Goal: Task Accomplishment & Management: Use online tool/utility

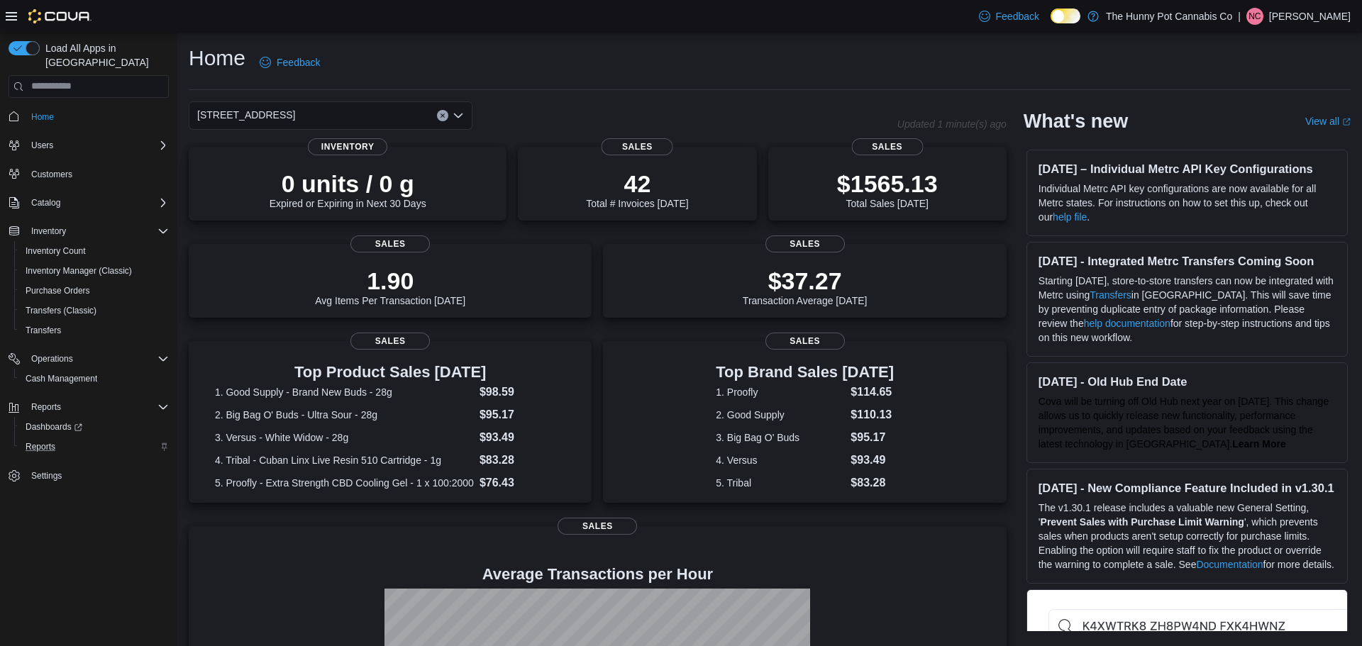
click at [64, 438] on div "Reports" at bounding box center [94, 446] width 149 height 17
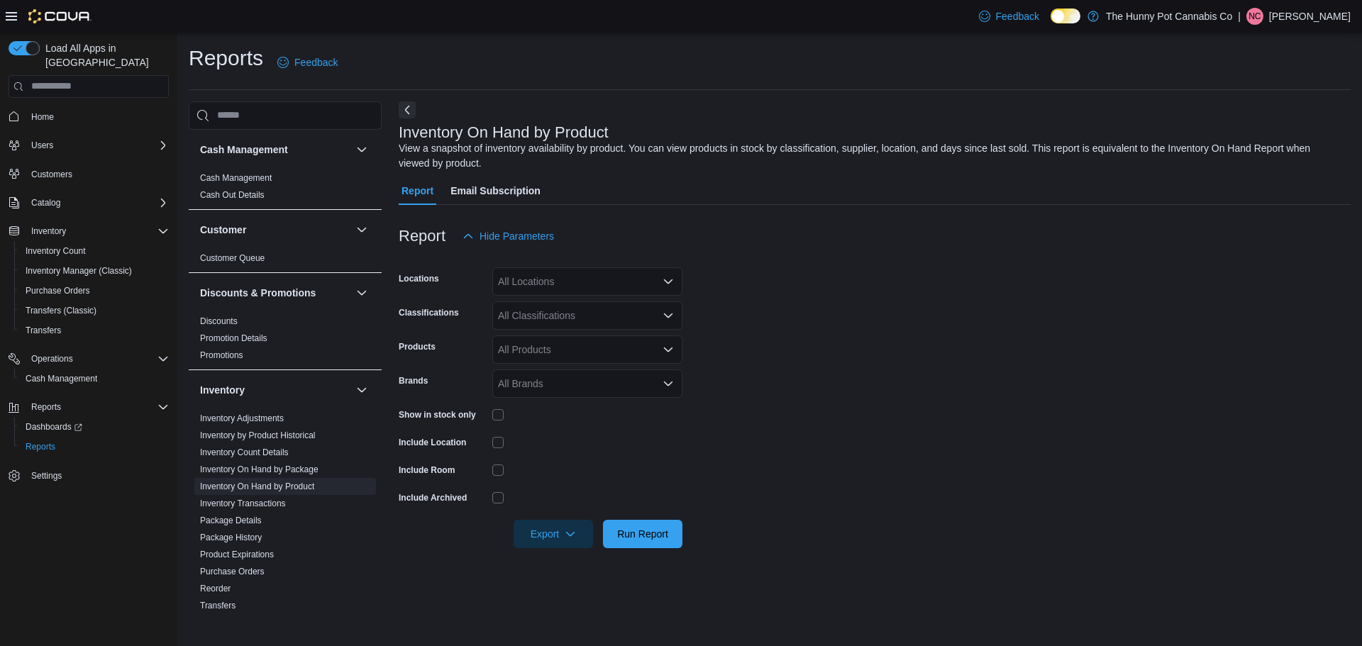
click at [625, 287] on div "All Locations" at bounding box center [587, 281] width 190 height 28
type input "***"
click at [587, 307] on span "[STREET_ADDRESS]" at bounding box center [572, 306] width 98 height 14
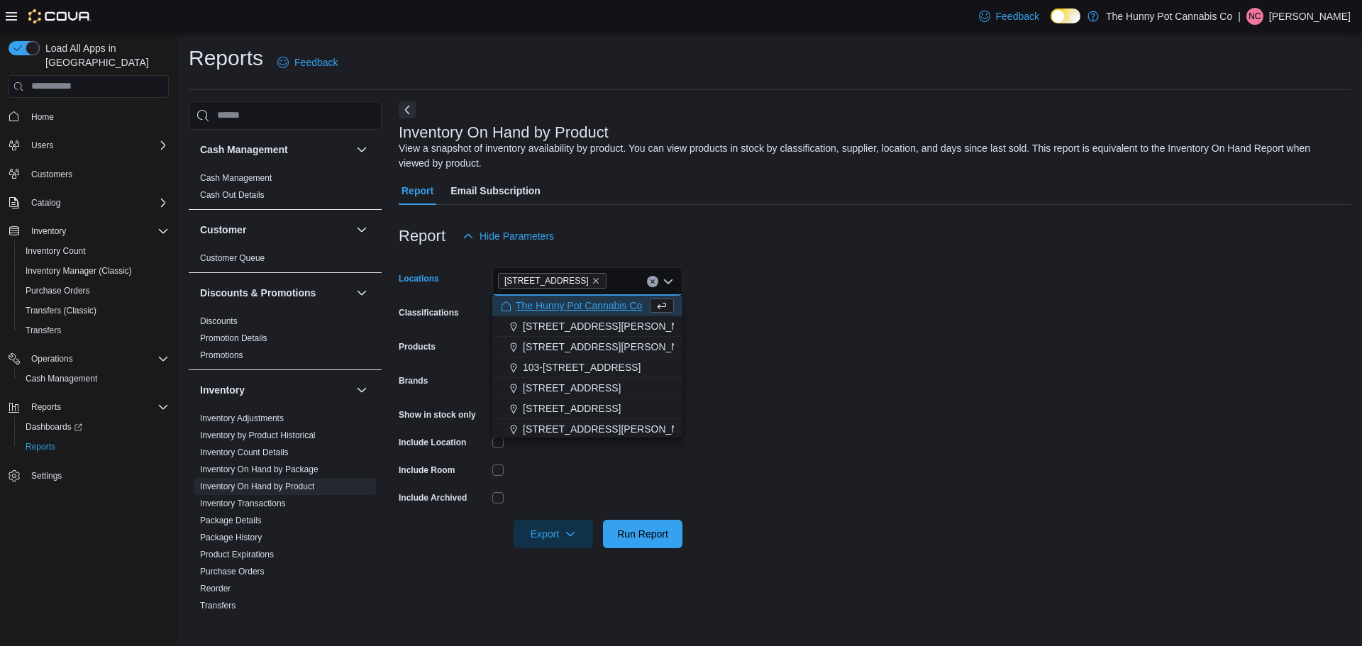
click at [726, 294] on form "Locations [STREET_ADDRESS] Selected. [STREET_ADDRESS] Press Backspace to delete…" at bounding box center [875, 399] width 952 height 298
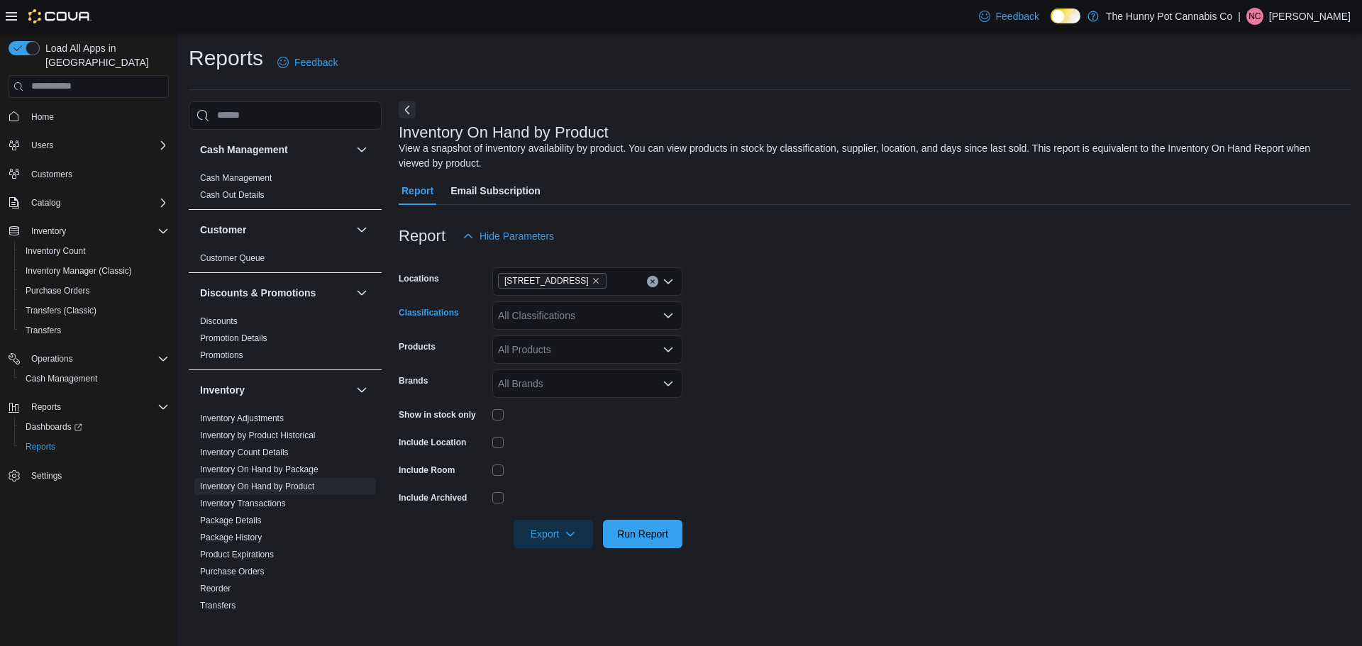
click at [641, 327] on div "All Classifications" at bounding box center [587, 315] width 190 height 28
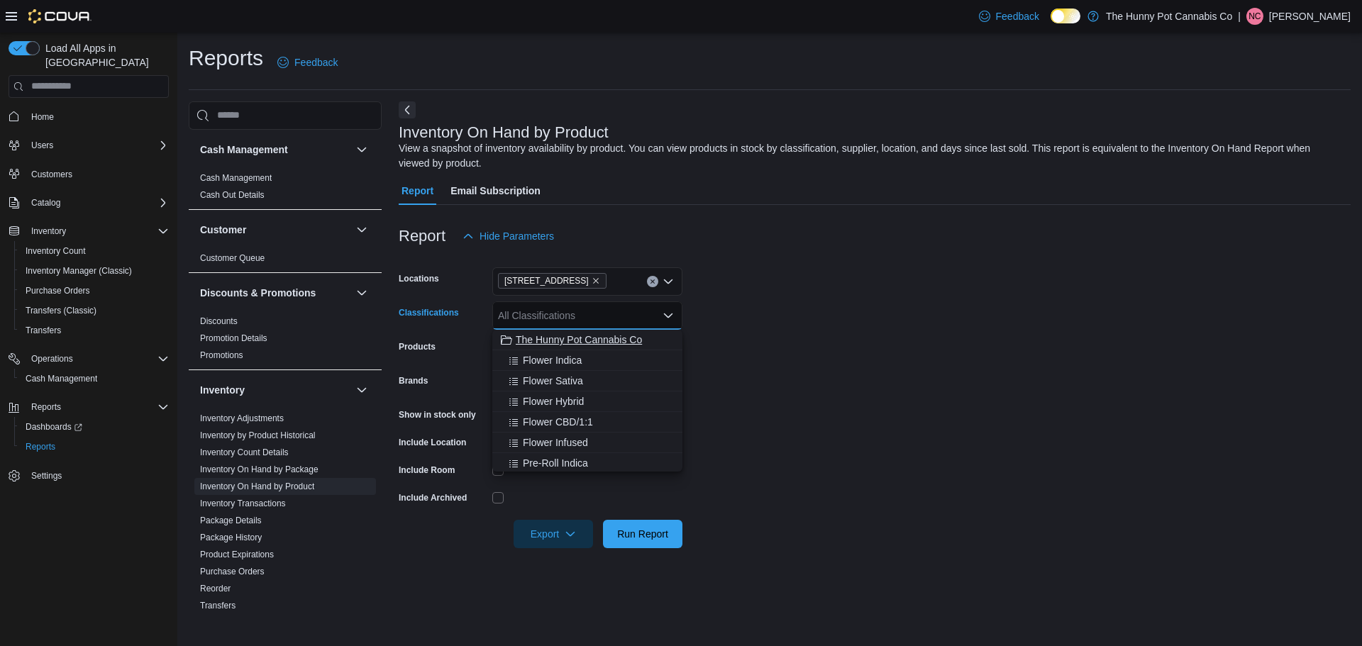
click at [615, 335] on span "The Hunny Pot Cannabis Co" at bounding box center [579, 340] width 126 height 14
click at [674, 337] on button "Flower Indica" at bounding box center [587, 340] width 190 height 21
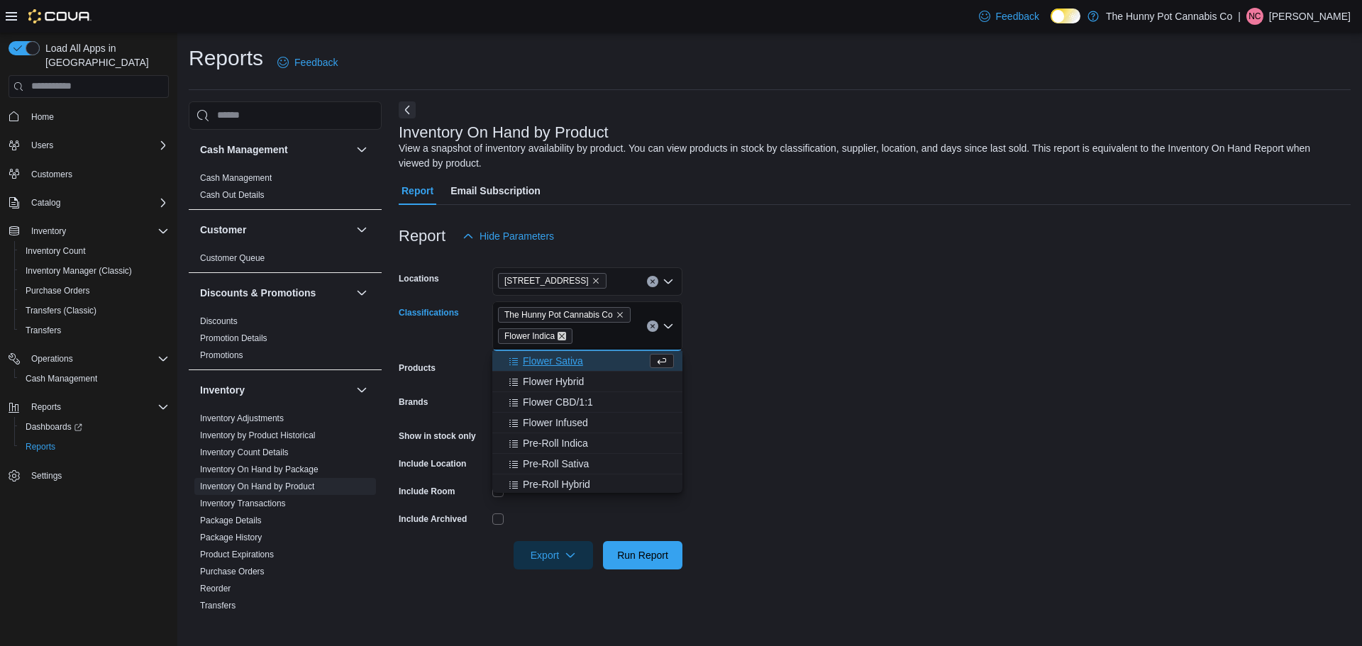
click at [562, 337] on icon "Remove Flower Indica from selection in this group" at bounding box center [561, 336] width 9 height 9
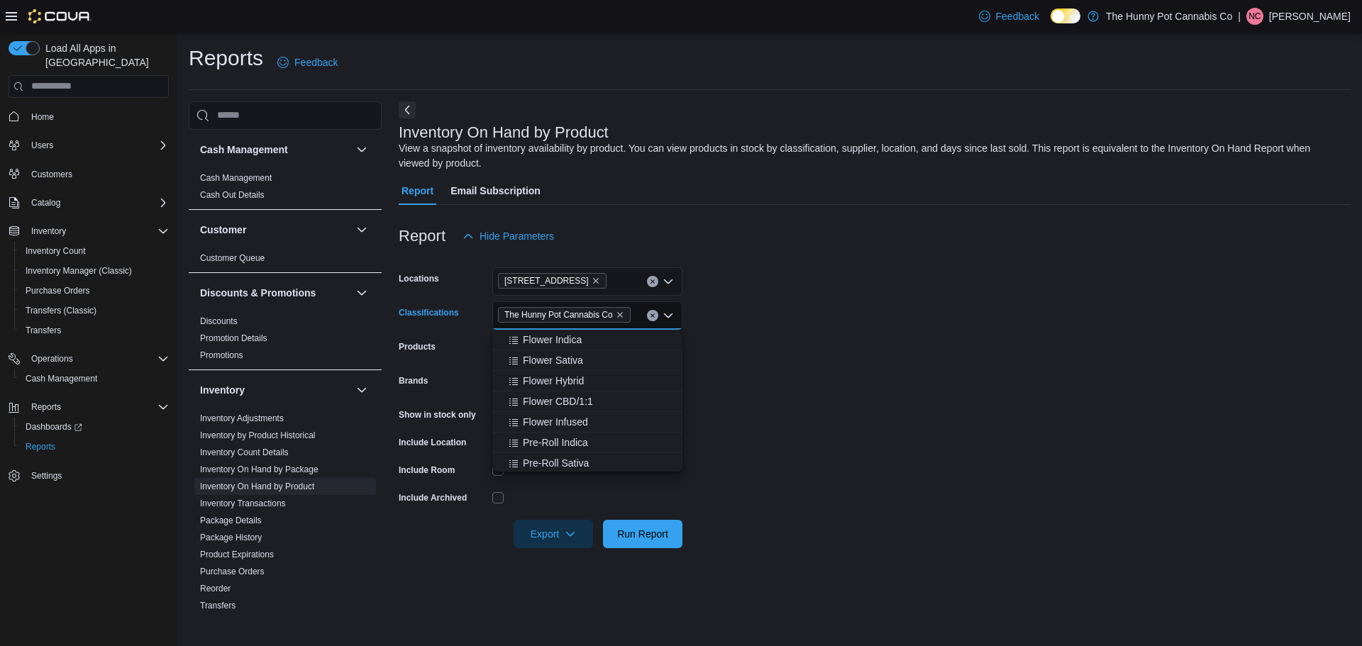
click at [718, 333] on form "Locations [STREET_ADDRESS] Classifications The Hunny Pot Cannabis Co Combo box.…" at bounding box center [875, 399] width 952 height 298
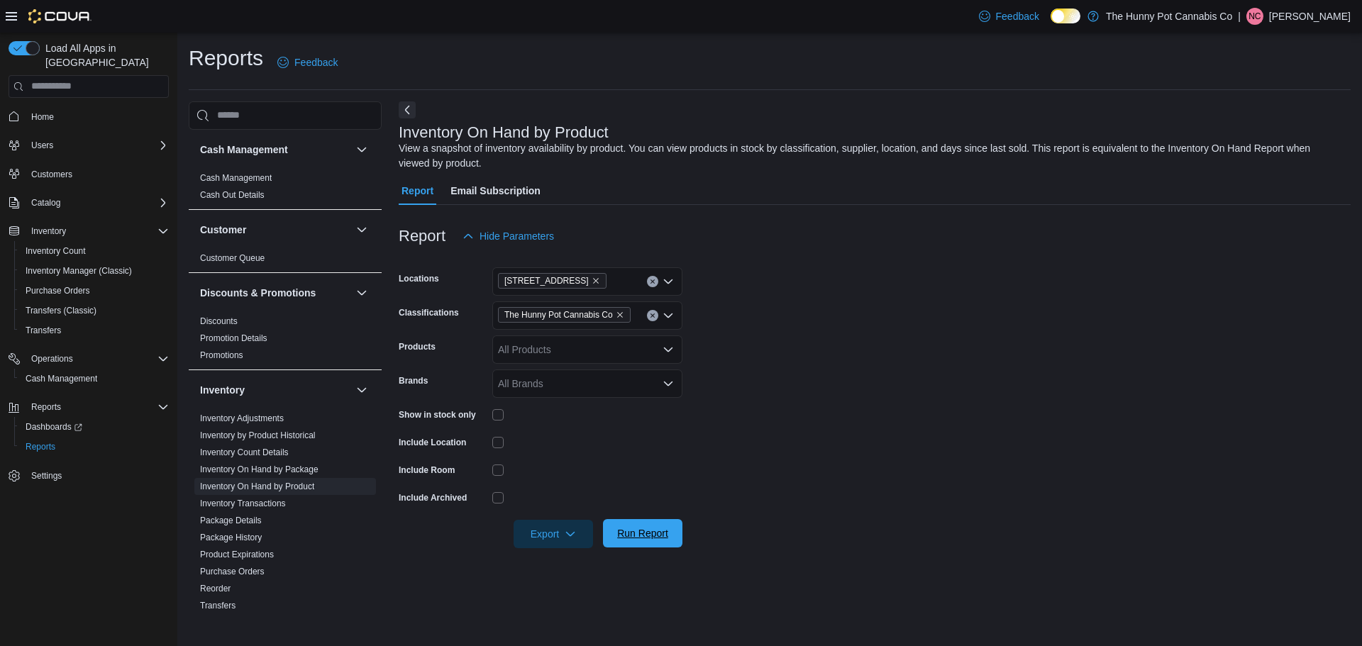
click at [620, 543] on span "Run Report" at bounding box center [642, 533] width 62 height 28
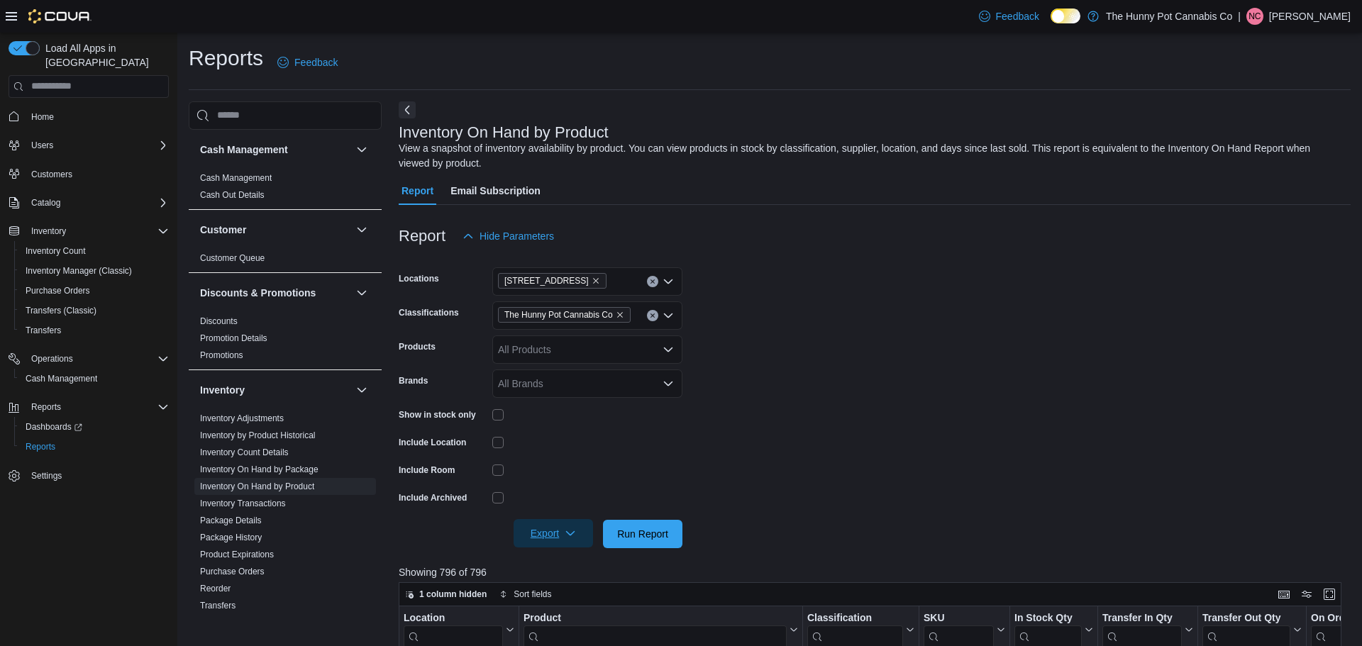
click at [569, 537] on icon "button" at bounding box center [570, 533] width 11 height 11
click at [576, 457] on button "Export to Excel" at bounding box center [555, 449] width 81 height 28
